Goal: Task Accomplishment & Management: Use online tool/utility

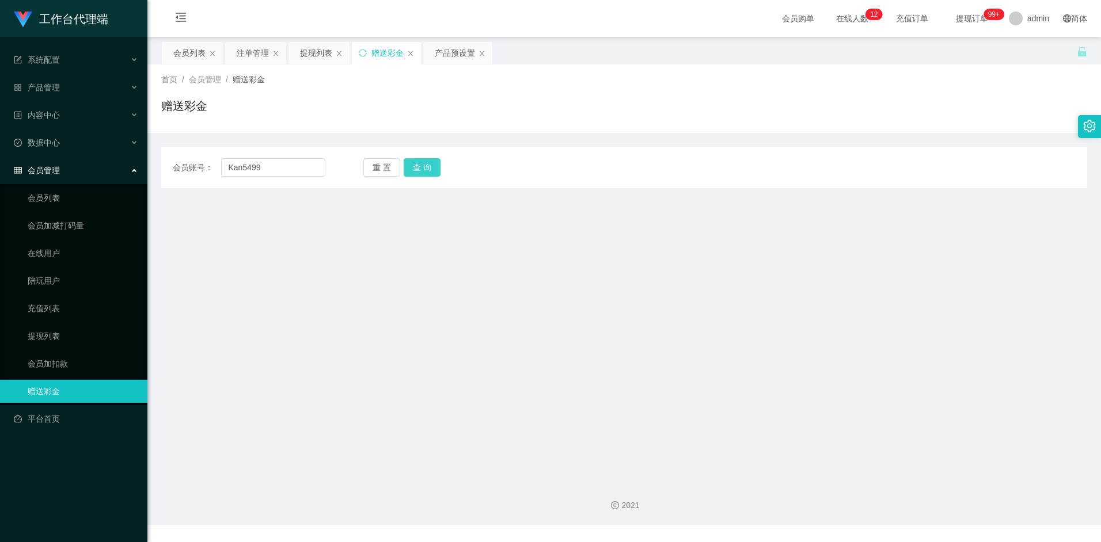
type input "Kan5499"
drag, startPoint x: 418, startPoint y: 170, endPoint x: 421, endPoint y: 178, distance: 8.2
click at [418, 170] on button "查 询" at bounding box center [422, 167] width 37 height 18
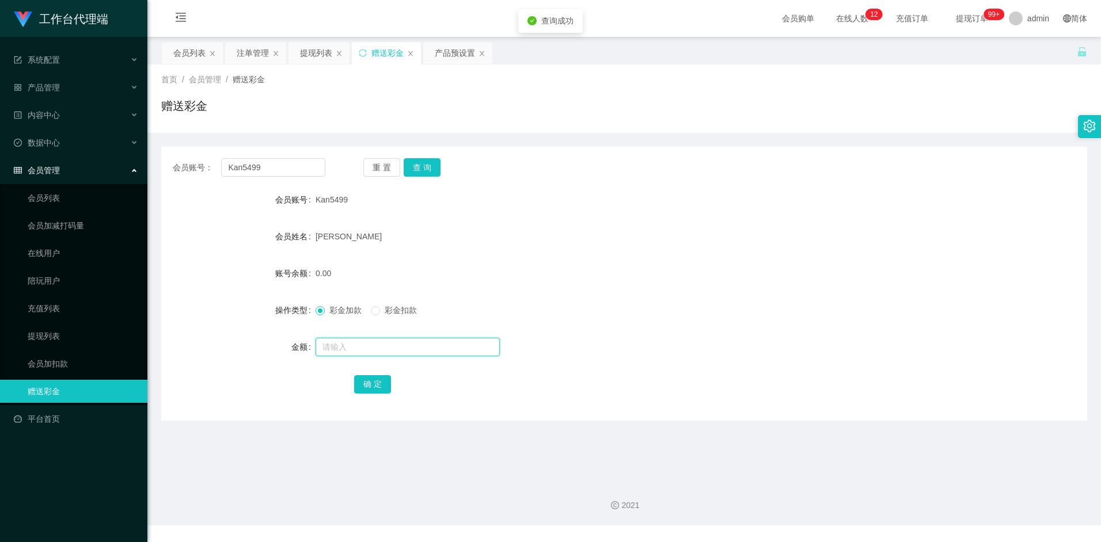
click at [350, 348] on input "text" at bounding box center [408, 347] width 184 height 18
type input "500"
click at [384, 390] on button "确 定" at bounding box center [372, 384] width 37 height 18
click at [638, 284] on div "500.00" at bounding box center [586, 273] width 540 height 23
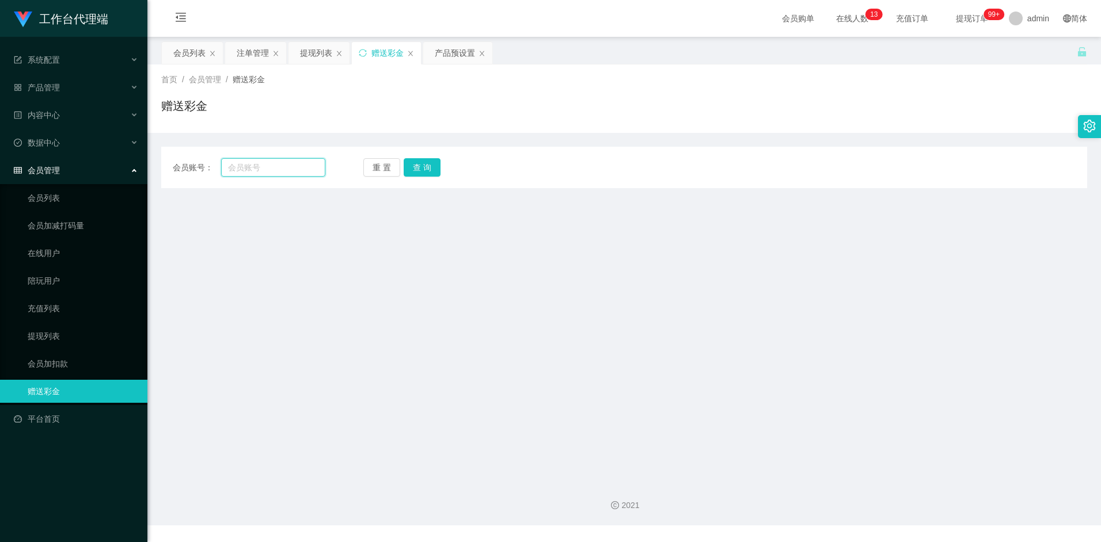
drag, startPoint x: 0, startPoint y: 0, endPoint x: 286, endPoint y: 168, distance: 331.4
click at [285, 168] on input "text" at bounding box center [273, 167] width 104 height 18
paste input "Kan5499"
type input "Kan5499"
click at [423, 169] on button "查 询" at bounding box center [422, 167] width 37 height 18
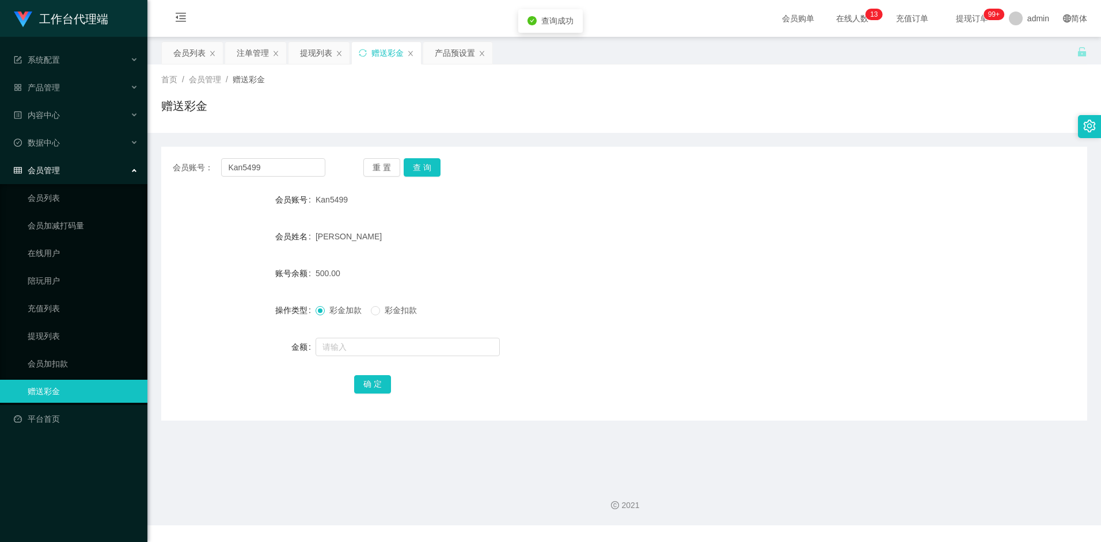
click at [818, 252] on form "会员账号 Kan5499 会员姓名 Kan wai keong 账号余额 500.00 操作类型 彩金加款 彩金扣款 金额 确 定" at bounding box center [624, 291] width 926 height 207
